Goal: Task Accomplishment & Management: Use online tool/utility

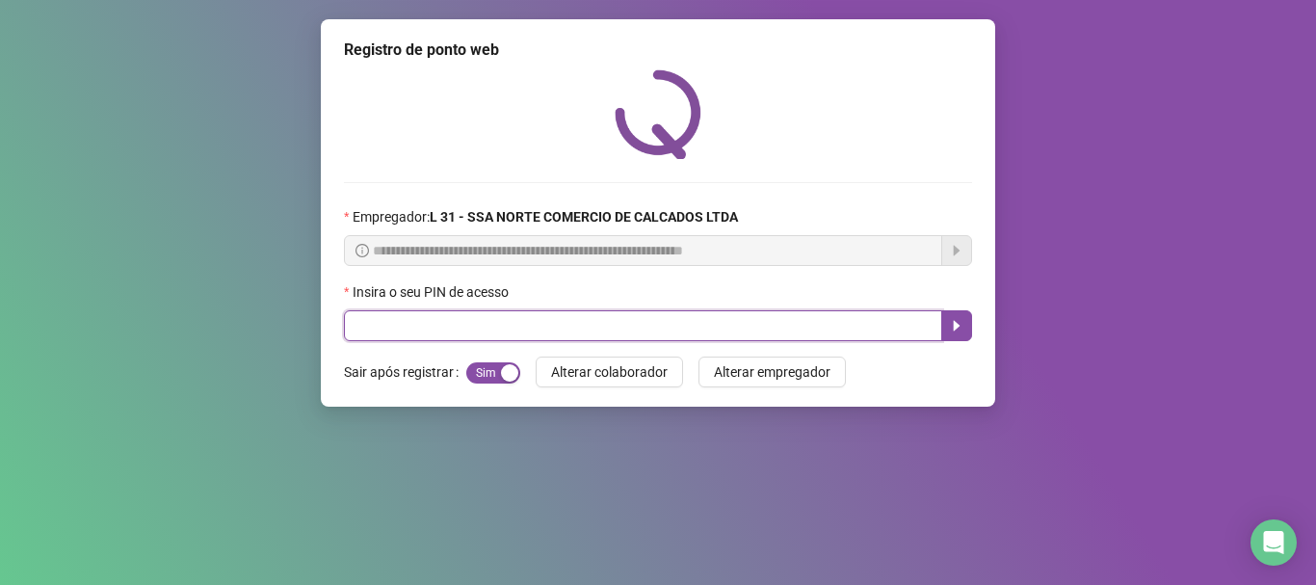
click at [500, 330] on input "text" at bounding box center [643, 325] width 598 height 31
type input "*****"
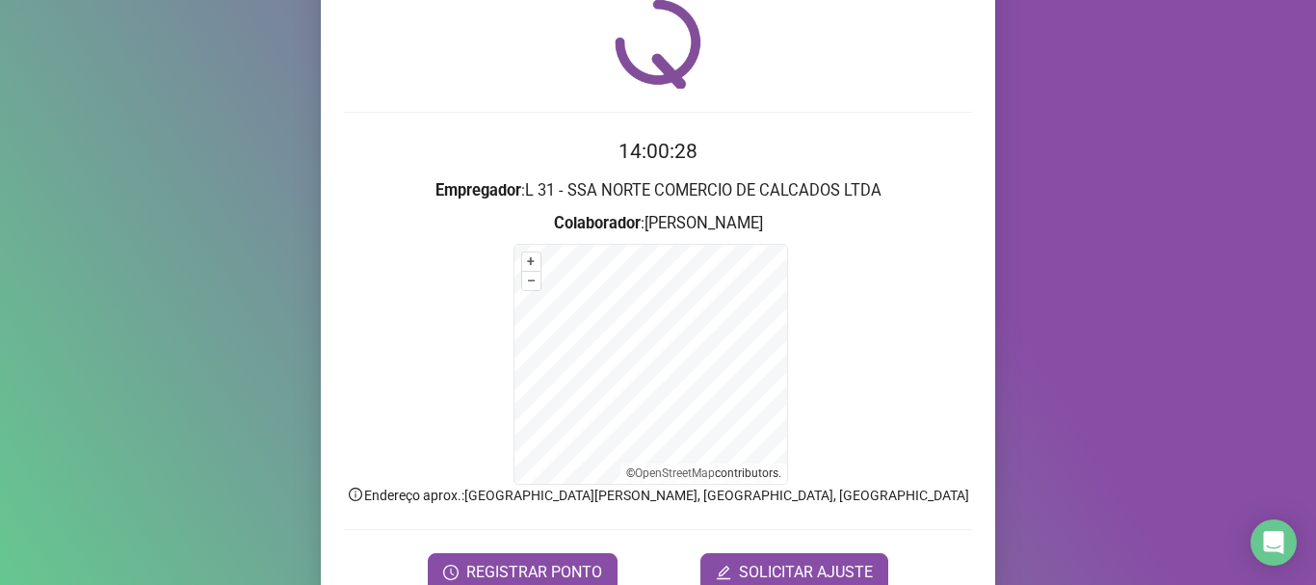
scroll to position [162, 0]
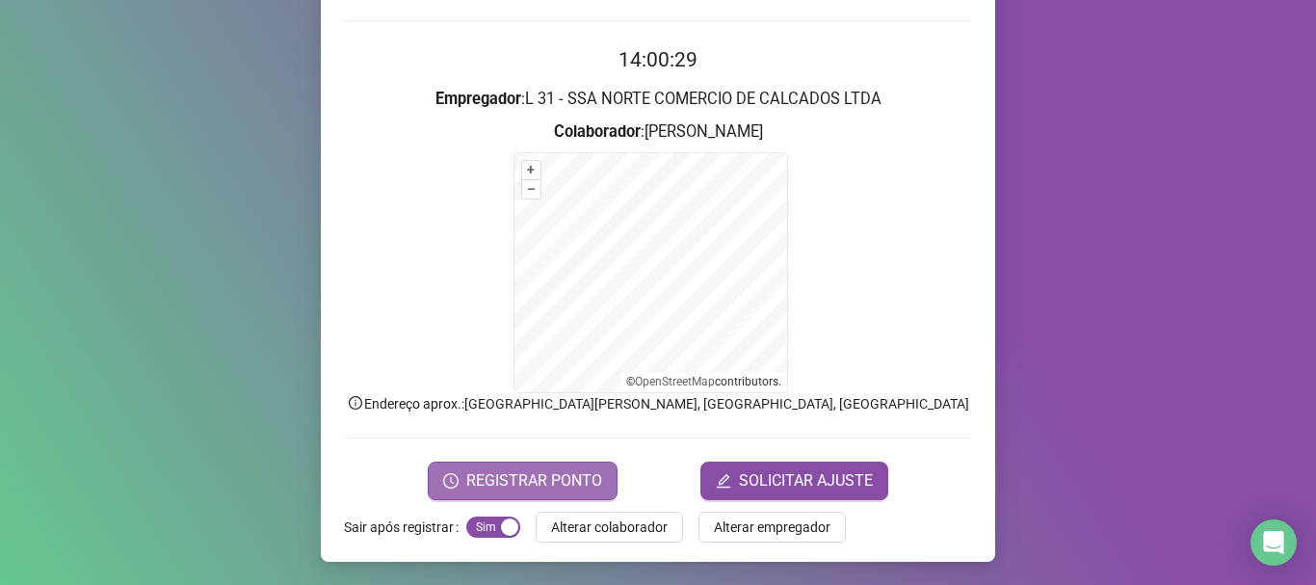
click at [462, 484] on button "REGISTRAR PONTO" at bounding box center [523, 481] width 190 height 39
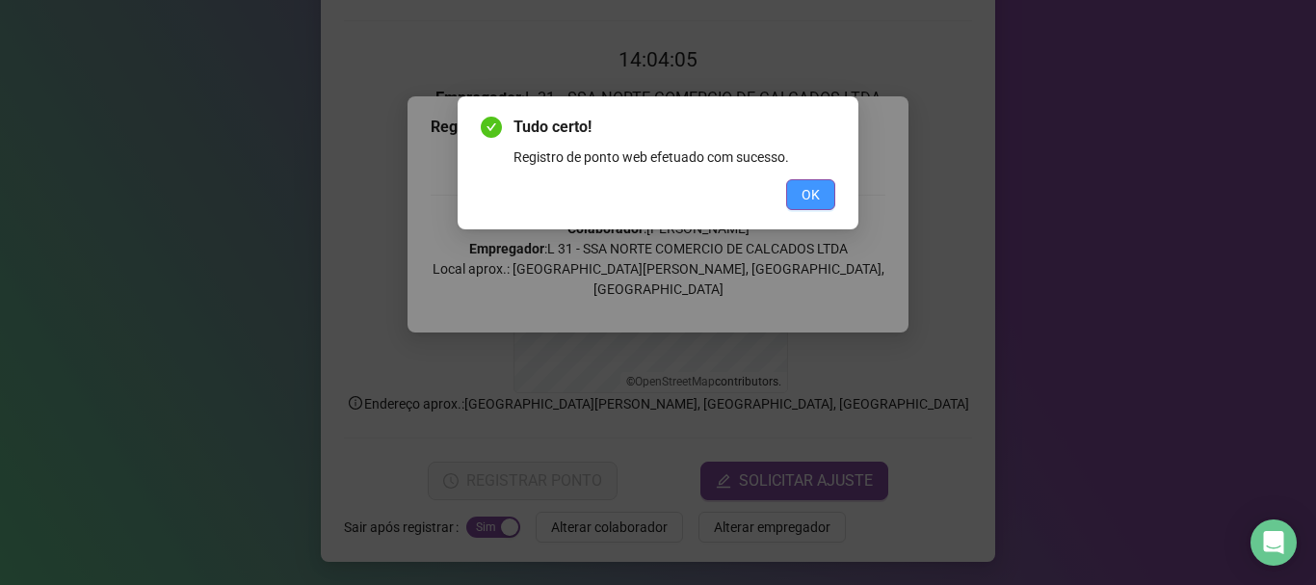
click at [796, 195] on button "OK" at bounding box center [810, 194] width 49 height 31
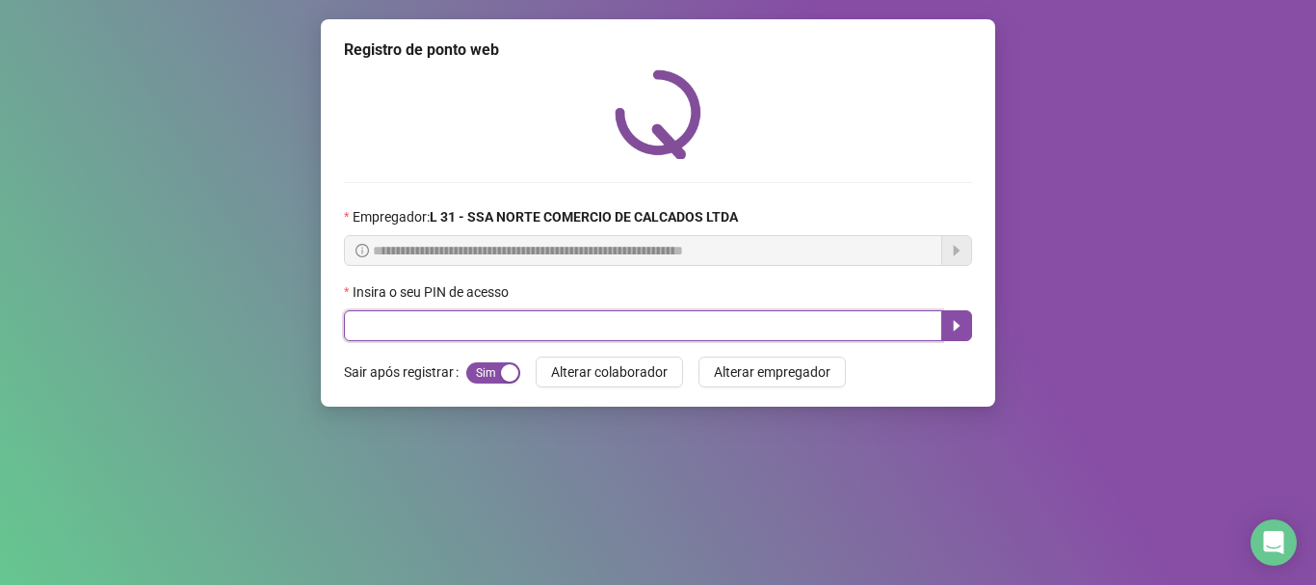
click at [502, 324] on input "text" at bounding box center [643, 325] width 598 height 31
type input "*****"
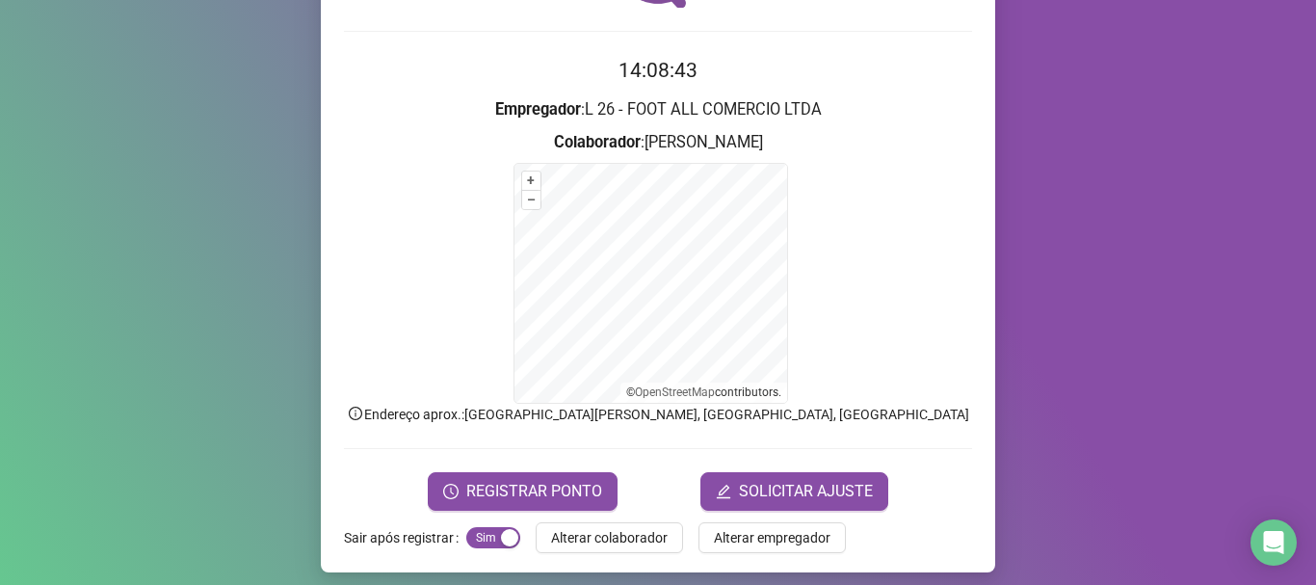
scroll to position [162, 0]
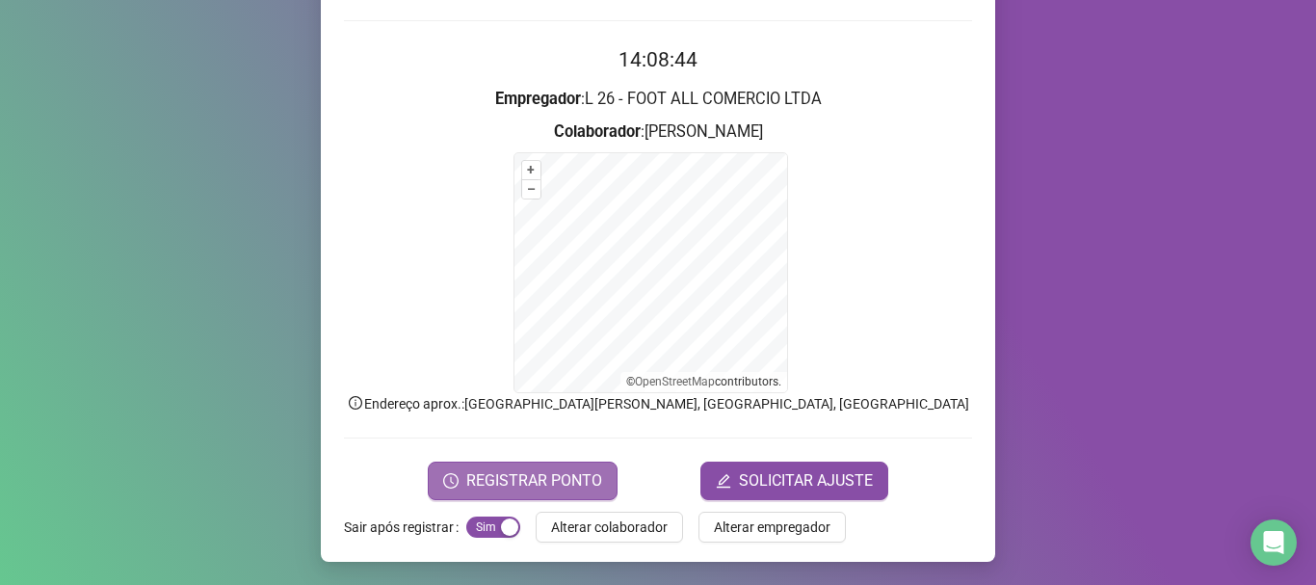
click at [490, 483] on span "REGISTRAR PONTO" at bounding box center [534, 480] width 136 height 23
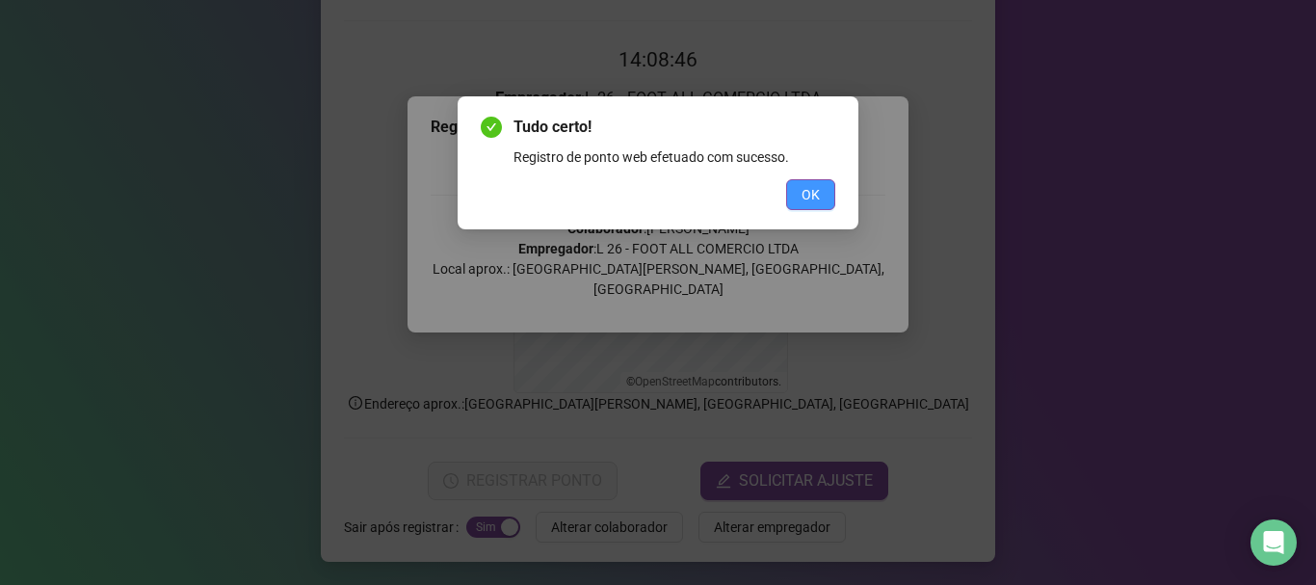
click at [805, 190] on span "OK" at bounding box center [811, 194] width 18 height 21
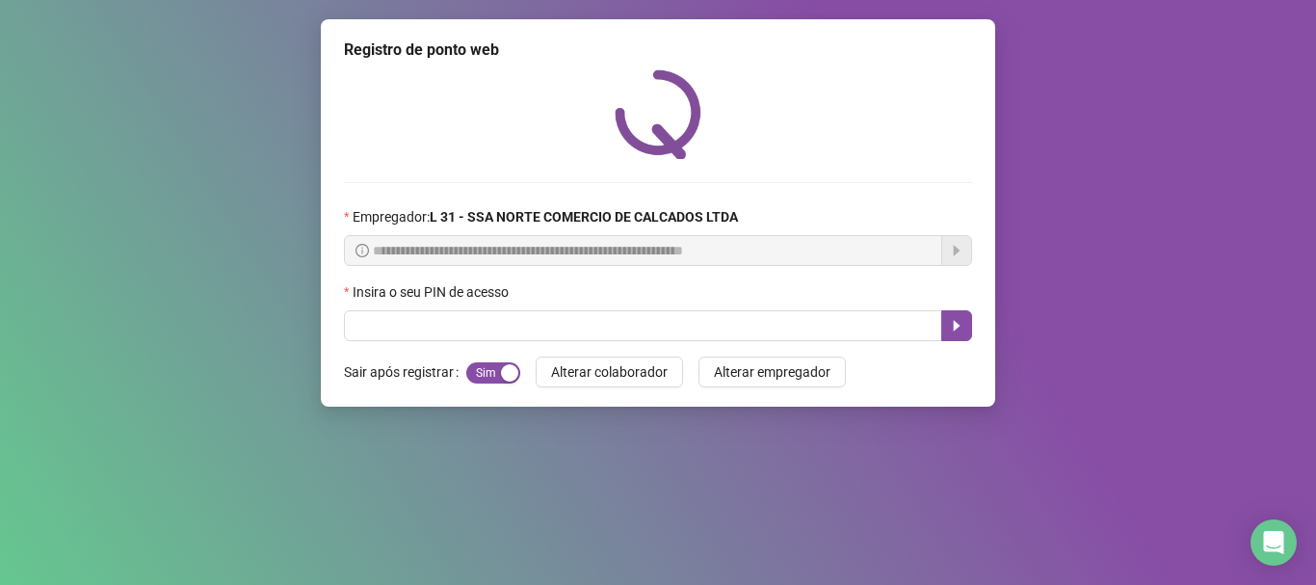
scroll to position [0, 0]
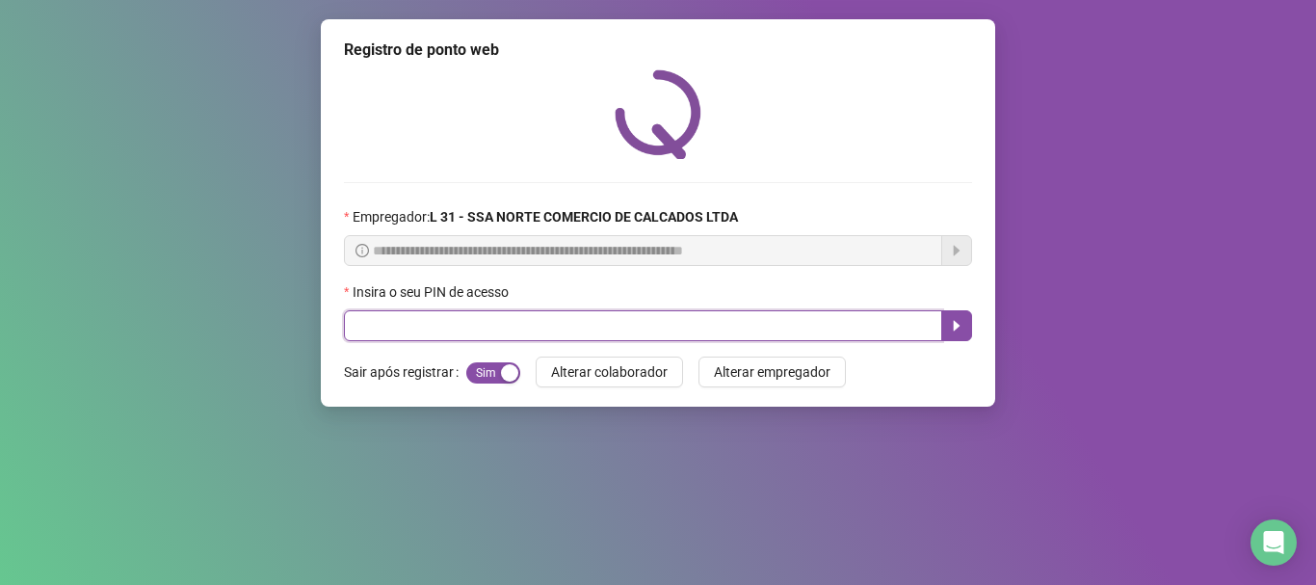
click at [691, 319] on input "text" at bounding box center [643, 325] width 598 height 31
type input "*****"
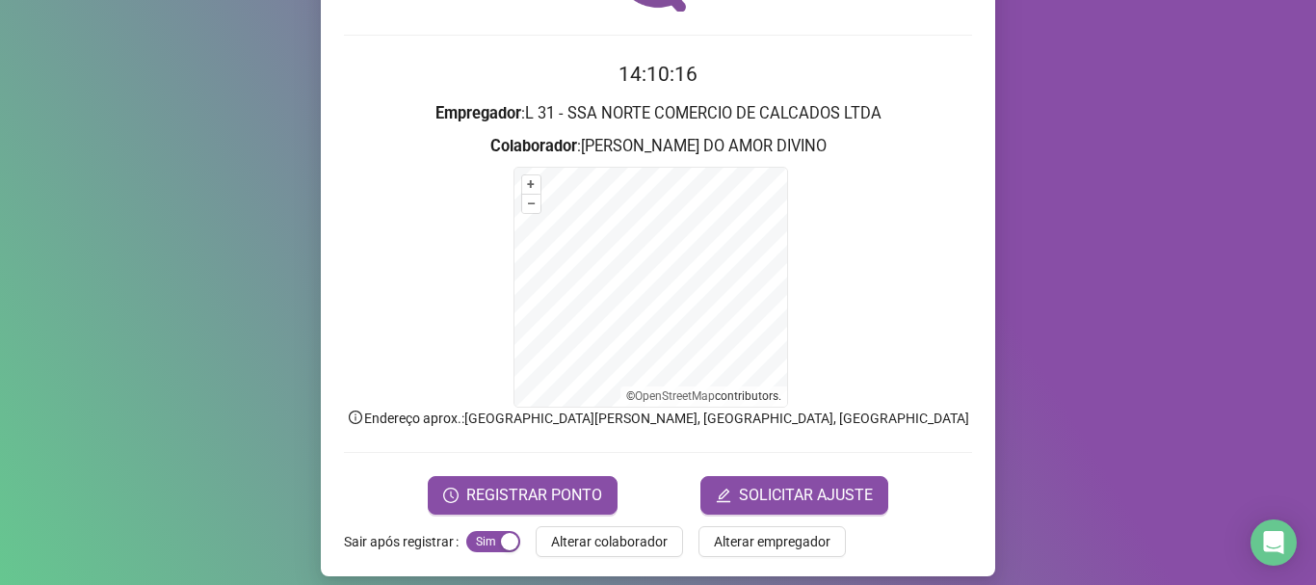
scroll to position [162, 0]
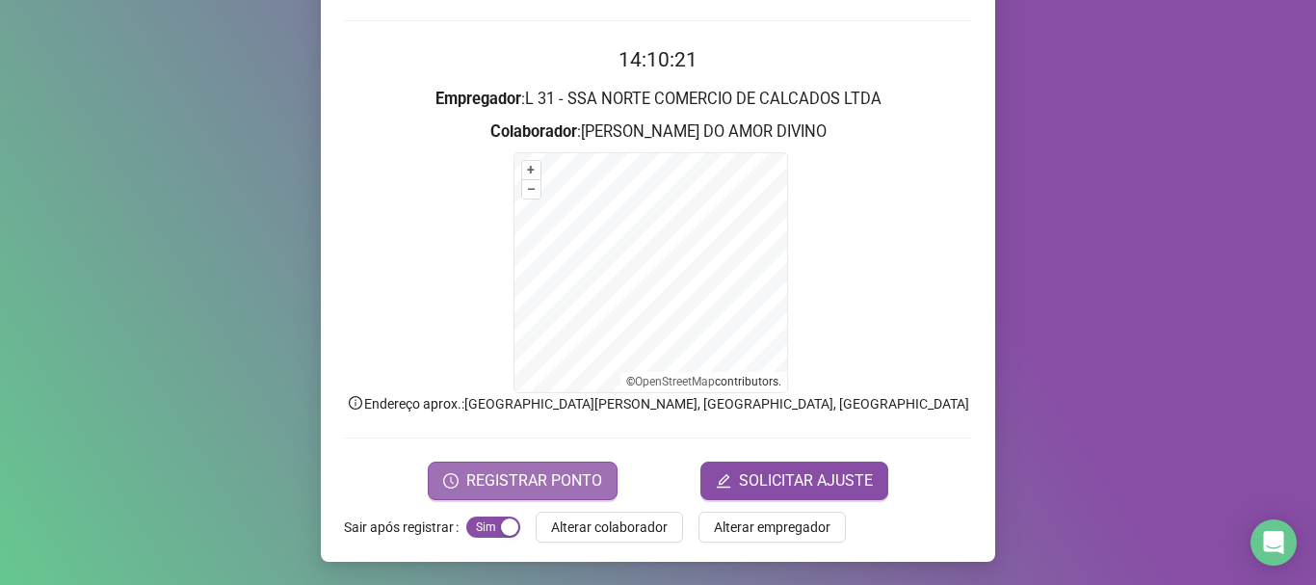
click at [559, 490] on span "REGISTRAR PONTO" at bounding box center [534, 480] width 136 height 23
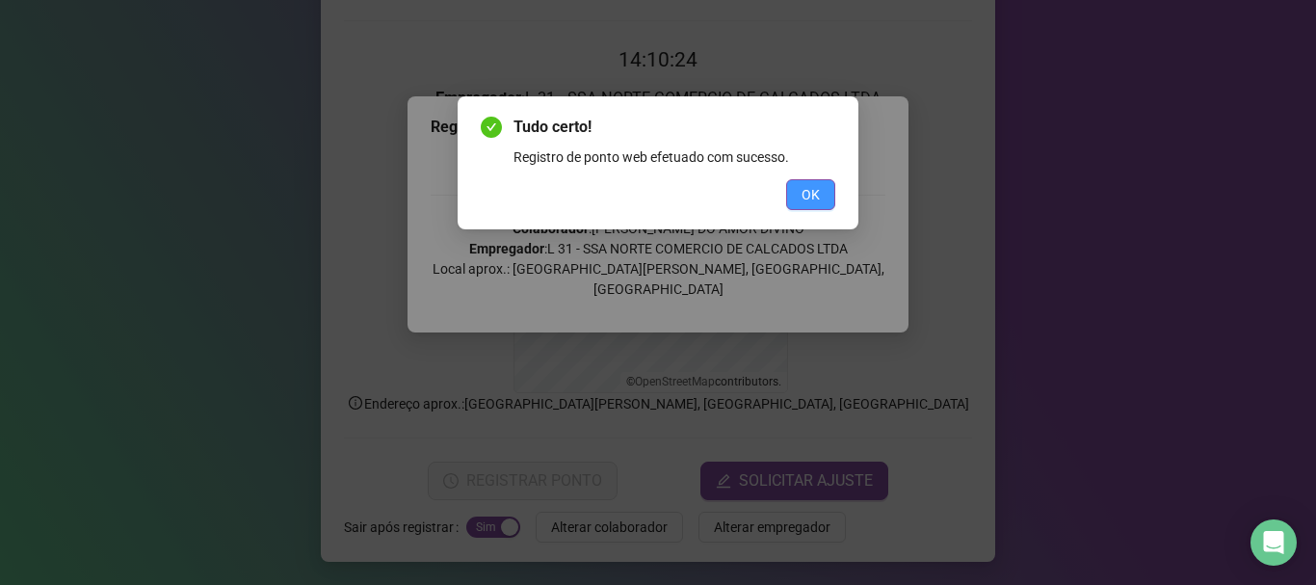
click at [817, 181] on button "OK" at bounding box center [810, 194] width 49 height 31
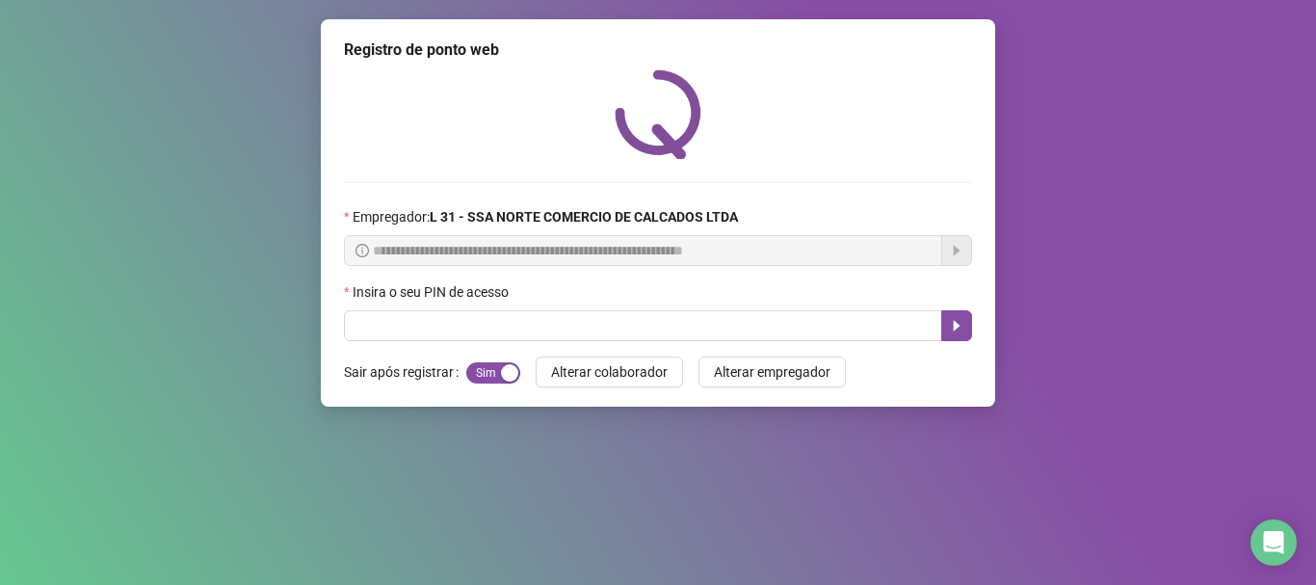
scroll to position [0, 0]
